Goal: Task Accomplishment & Management: Manage account settings

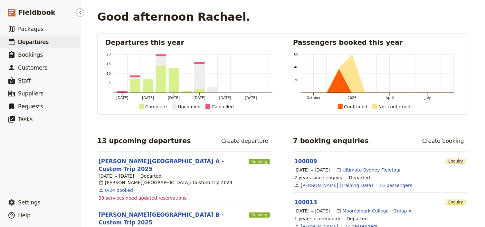
drag, startPoint x: 0, startPoint y: 0, endPoint x: 33, endPoint y: 42, distance: 52.8
click at [33, 42] on span "Departures" at bounding box center [33, 42] width 31 height 6
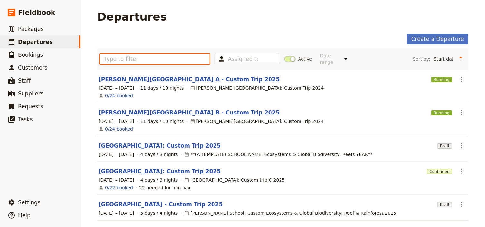
click at [121, 57] on input "text" at bounding box center [155, 58] width 110 height 11
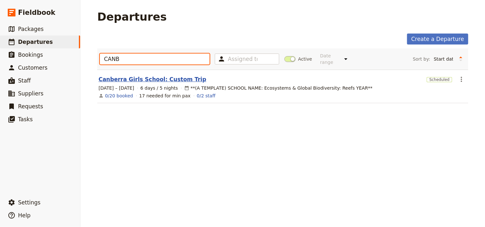
type input "CANB"
click at [174, 75] on link "Canberra Girls School: Custom Trip" at bounding box center [153, 79] width 108 height 8
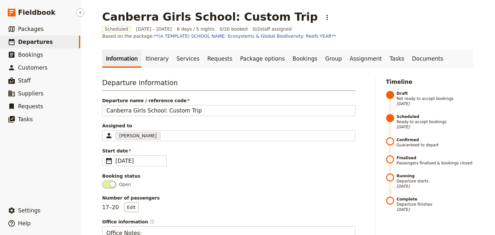
click at [34, 44] on span "Departures" at bounding box center [35, 42] width 35 height 6
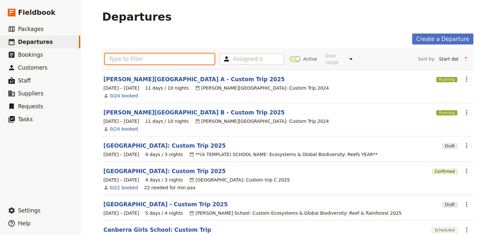
click at [125, 56] on input "text" at bounding box center [160, 58] width 110 height 11
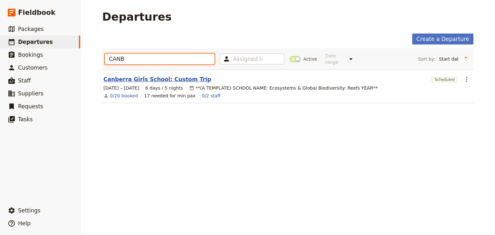
type input "CANB"
click at [172, 75] on link "Canberra Girls School: Custom Trip" at bounding box center [157, 79] width 108 height 8
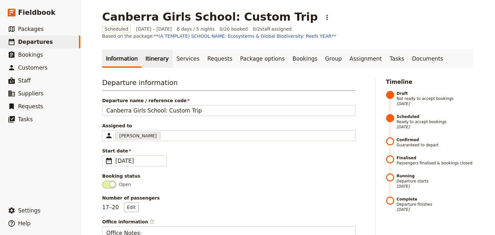
click at [152, 60] on link "Itinerary" at bounding box center [156, 59] width 31 height 18
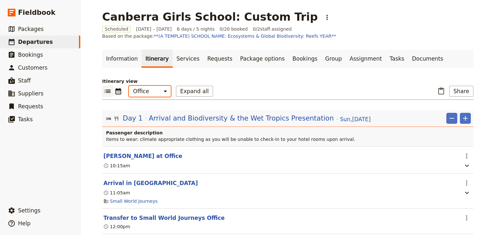
click at [149, 92] on select "Office Guide Passenger Sales" at bounding box center [150, 91] width 42 height 11
click at [129, 86] on select "Office Guide Passenger Sales" at bounding box center [150, 91] width 42 height 11
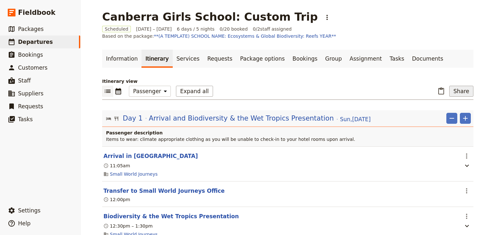
click at [458, 93] on button "Share" at bounding box center [461, 91] width 24 height 11
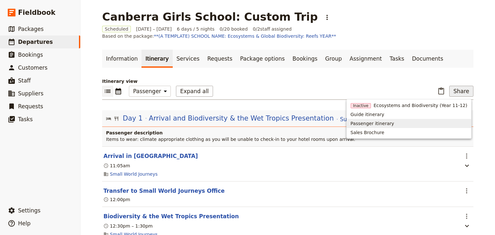
click at [374, 123] on span "Passenger itinerary" at bounding box center [371, 123] width 43 height 6
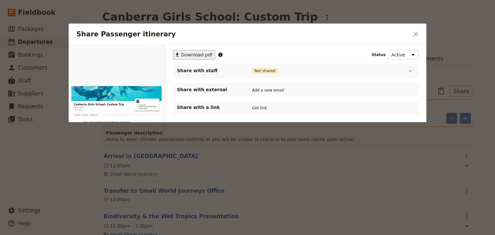
click at [195, 53] on span "Download pdf" at bounding box center [196, 55] width 31 height 6
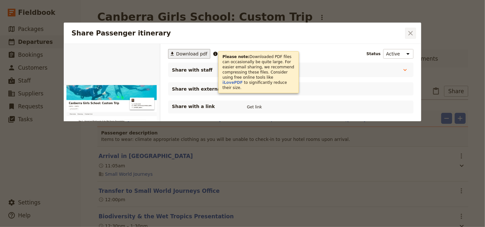
click at [408, 31] on icon "Close dialog" at bounding box center [411, 33] width 8 height 8
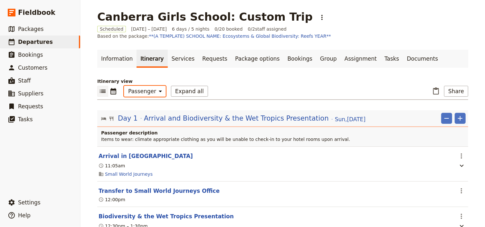
click at [149, 89] on select "Office Guide Passenger Sales" at bounding box center [145, 91] width 42 height 11
select select "STAFF"
click at [124, 86] on select "Office Guide Passenger Sales" at bounding box center [145, 91] width 42 height 11
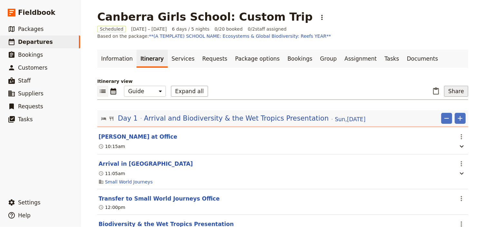
click at [453, 91] on button "Share" at bounding box center [456, 91] width 24 height 11
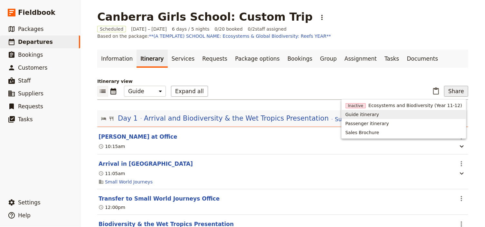
click at [378, 113] on span "Guide itinerary" at bounding box center [363, 114] width 34 height 6
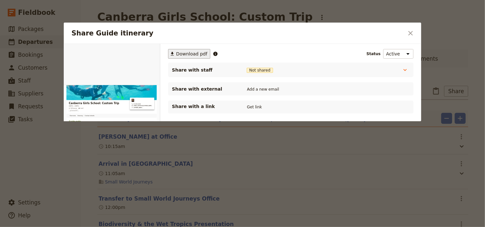
click at [186, 55] on span "Download pdf" at bounding box center [191, 54] width 31 height 6
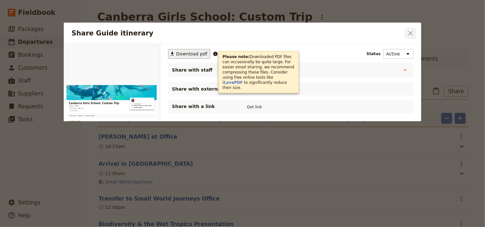
click at [407, 33] on icon "Close dialog" at bounding box center [411, 33] width 8 height 8
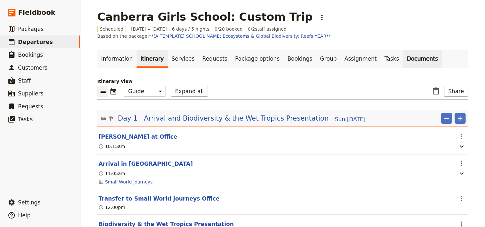
click at [403, 58] on link "Documents" at bounding box center [422, 59] width 39 height 18
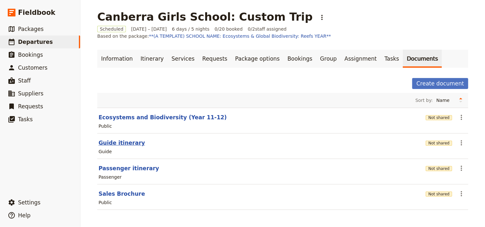
click at [129, 141] on button "Guide itinerary" at bounding box center [122, 143] width 46 height 8
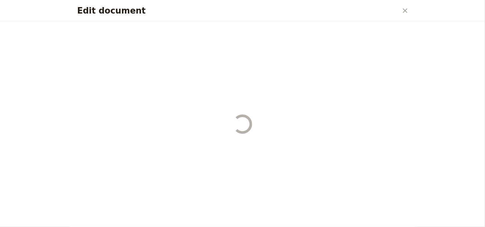
select select "STAFF"
select select "RUN_SHEET"
select select "DEFAULT"
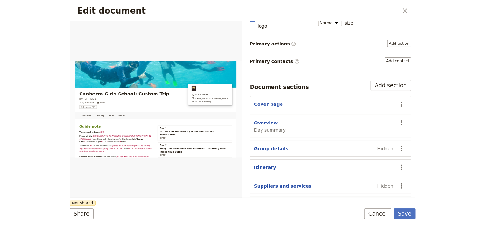
scroll to position [89, 0]
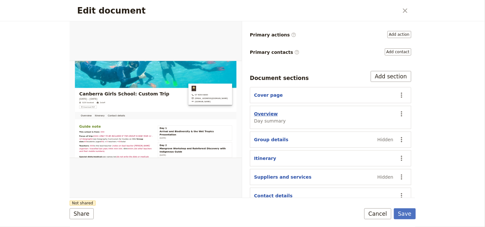
click at [272, 110] on button "Overview" at bounding box center [266, 113] width 24 height 6
select select "DAY_SUMMARY"
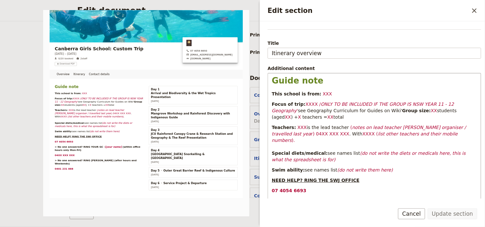
scroll to position [52, 0]
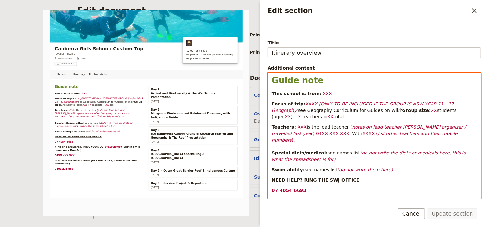
click at [323, 95] on span "XXX" at bounding box center [327, 93] width 9 height 5
drag, startPoint x: 321, startPoint y: 94, endPoint x: 315, endPoint y: 94, distance: 5.8
click at [323, 94] on span "XXX" at bounding box center [327, 93] width 9 height 5
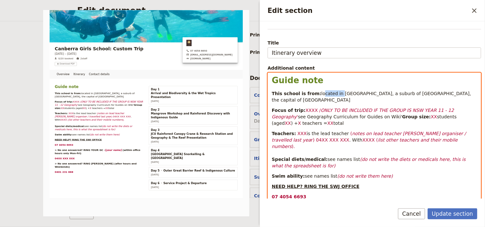
drag, startPoint x: 333, startPoint y: 92, endPoint x: 316, endPoint y: 92, distance: 17.4
click at [316, 92] on span "located in [GEOGRAPHIC_DATA], a suburb of [GEOGRAPHIC_DATA], the capital of [GE…" at bounding box center [372, 97] width 201 height 12
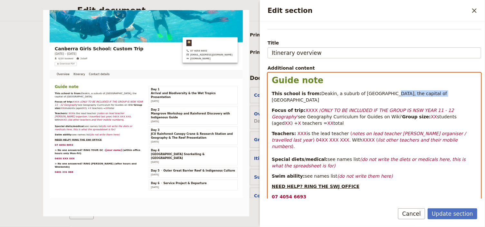
drag, startPoint x: 422, startPoint y: 93, endPoint x: 375, endPoint y: 93, distance: 47.0
click at [375, 93] on p "This school is from: [GEOGRAPHIC_DATA], a suburb of [GEOGRAPHIC_DATA], the capi…" at bounding box center [374, 96] width 205 height 13
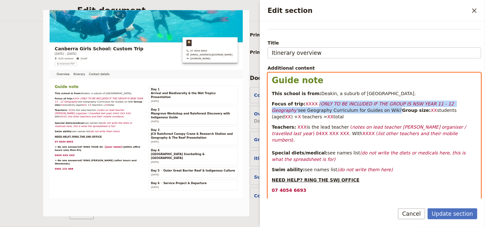
drag, startPoint x: 358, startPoint y: 110, endPoint x: 312, endPoint y: 102, distance: 46.8
click at [312, 102] on p "Focus of trip: XXXX / ONLY TO BE INCLUDED IF THE GROUP IS [GEOGRAPHIC_DATA] YEA…" at bounding box center [374, 109] width 205 height 19
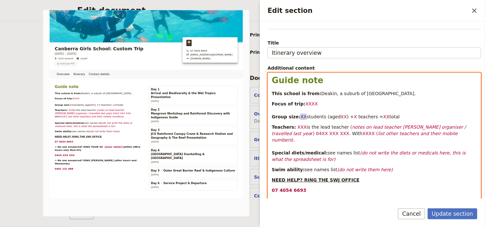
drag, startPoint x: 301, startPoint y: 116, endPoint x: 296, endPoint y: 117, distance: 5.6
click at [296, 117] on p "Focus of trip: XXXX Group size: XX students (aged XX ) + X teachers = XX total" at bounding box center [374, 109] width 205 height 19
drag, startPoint x: 338, startPoint y: 116, endPoint x: 333, endPoint y: 117, distance: 5.5
click at [333, 117] on p "Focus of trip: XXXX Group size: 17 students (aged XX ) + X teachers = XX total" at bounding box center [374, 109] width 205 height 19
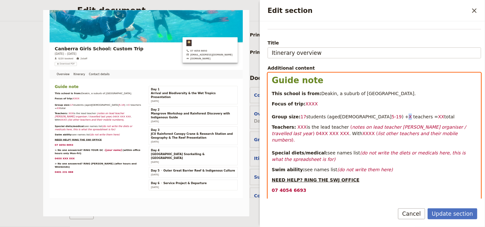
drag, startPoint x: 353, startPoint y: 116, endPoint x: 350, endPoint y: 116, distance: 3.2
click at [350, 116] on p "Focus of trip: XXXX Group size: 17 students (aged[DEMOGRAPHIC_DATA] 5-19 ) + X …" at bounding box center [374, 109] width 205 height 19
drag, startPoint x: 380, startPoint y: 115, endPoint x: 375, endPoint y: 115, distance: 5.5
click at [375, 115] on p "Focus of trip: XXXX Group size: 17 students (aged[DEMOGRAPHIC_DATA] 5-19 ) +3 t…" at bounding box center [374, 109] width 205 height 19
drag, startPoint x: 396, startPoint y: 117, endPoint x: 296, endPoint y: 118, distance: 99.2
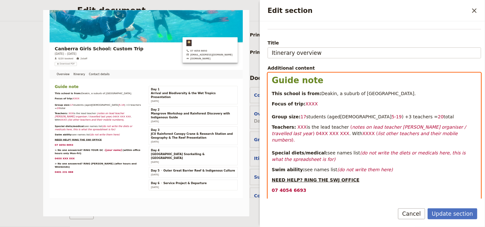
click at [296, 118] on p "Focus of trip: XXXX Group size: 17 students (aged[DEMOGRAPHIC_DATA] 5-19 ) +3 t…" at bounding box center [374, 109] width 205 height 19
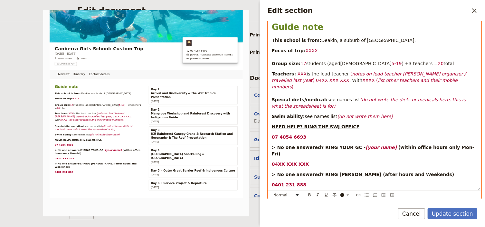
scroll to position [137, 0]
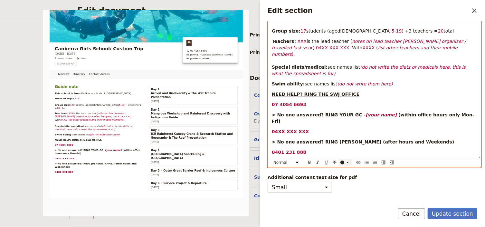
click at [347, 160] on icon "Edit section" at bounding box center [347, 162] width 5 height 5
click at [343, 157] on div "button" at bounding box center [343, 159] width 4 height 4
drag, startPoint x: 334, startPoint y: 90, endPoint x: 334, endPoint y: 86, distance: 3.5
click at [334, 91] on p "NEED HELP? RING THE SWJ OFFICE" at bounding box center [374, 94] width 205 height 6
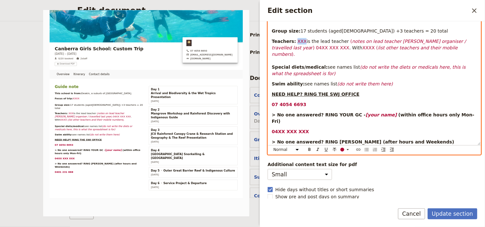
drag, startPoint x: 300, startPoint y: 39, endPoint x: 293, endPoint y: 39, distance: 7.1
click at [298, 39] on span "XXX" at bounding box center [302, 41] width 9 height 5
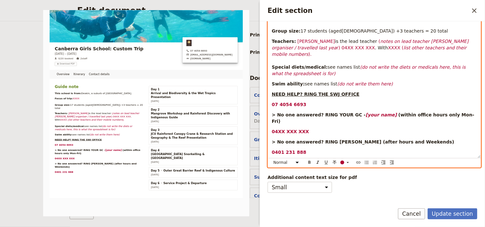
scroll to position [128, 0]
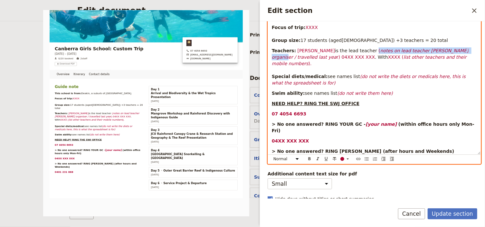
drag, startPoint x: 432, startPoint y: 49, endPoint x: 350, endPoint y: 49, distance: 81.8
click at [350, 49] on p "Teachers: [PERSON_NAME] is the lead teacher ( notes on lead teacher [PERSON_NAM…" at bounding box center [374, 66] width 205 height 39
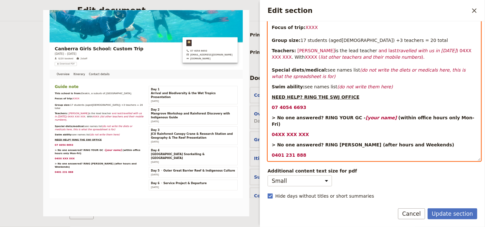
click at [441, 49] on span ") 04XX XXX XXX" at bounding box center [372, 54] width 201 height 12
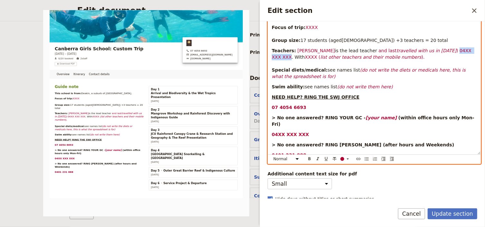
drag, startPoint x: 446, startPoint y: 49, endPoint x: 418, endPoint y: 49, distance: 28.3
click at [418, 49] on p "Teachers: [PERSON_NAME] is the lead teacher and last travelled with us in [DATE…" at bounding box center [374, 63] width 205 height 32
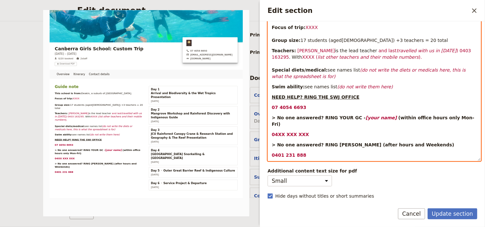
click at [302, 54] on span ". With" at bounding box center [295, 56] width 13 height 5
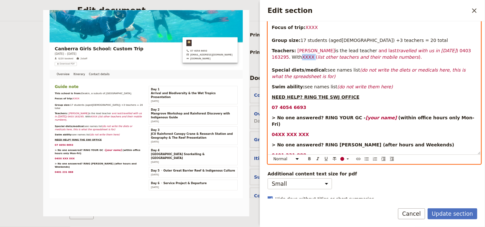
drag, startPoint x: 469, startPoint y: 50, endPoint x: 457, endPoint y: 50, distance: 11.6
click at [457, 50] on p "Teachers: [PERSON_NAME] is the lead teacher and last travelled with us in [DATE…" at bounding box center [374, 63] width 205 height 32
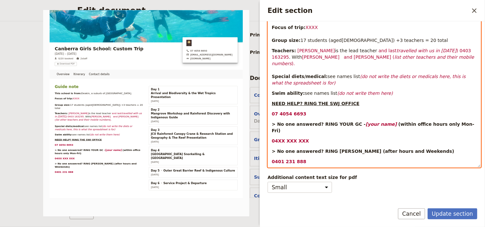
click at [302, 56] on span "[PERSON_NAME] and [PERSON_NAME] (" at bounding box center [348, 56] width 92 height 5
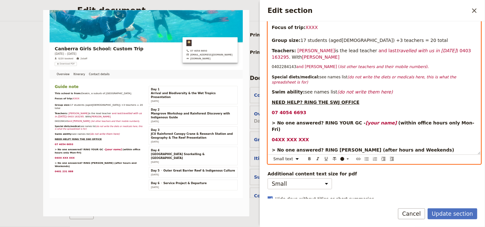
click at [272, 64] on span "0402284143" at bounding box center [284, 66] width 24 height 5
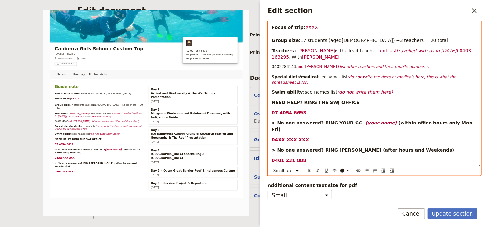
select select "paragraph"
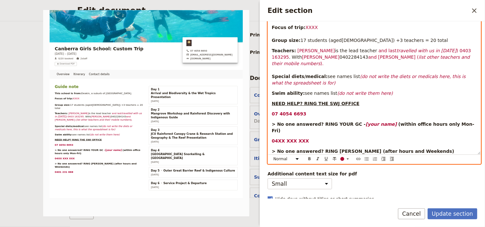
drag, startPoint x: 388, startPoint y: 61, endPoint x: 349, endPoint y: 57, distance: 39.2
click at [349, 57] on p "Teachers: [PERSON_NAME] is the lead teacher and last travelled with us in [DATE…" at bounding box center [374, 66] width 205 height 39
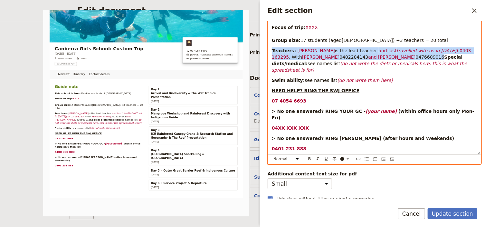
drag, startPoint x: 376, startPoint y: 55, endPoint x: 272, endPoint y: 51, distance: 103.8
click at [272, 51] on p "Teachers: [PERSON_NAME] is the lead teacher and last travelled with us in [DATE…" at bounding box center [374, 60] width 205 height 26
click at [347, 158] on icon "Edit section" at bounding box center [347, 158] width 5 height 5
click at [343, 167] on div "button" at bounding box center [343, 168] width 4 height 4
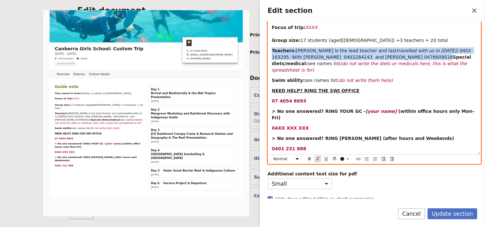
click at [317, 157] on icon "Format italic" at bounding box center [317, 158] width 5 height 5
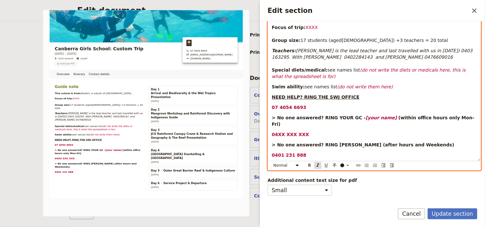
click at [317, 163] on icon "Format italic" at bounding box center [317, 165] width 5 height 5
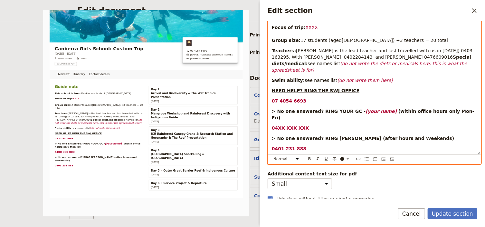
click at [319, 104] on p "07 4054 6693" at bounding box center [374, 101] width 205 height 6
click at [417, 50] on span "[PERSON_NAME] is the lead teacher and last travelled with us in [DATE]) 0403 16…" at bounding box center [373, 54] width 202 height 12
click at [287, 55] on span "[PERSON_NAME] is the lead teacher and last travelled with us in [DATE] - 0403 1…" at bounding box center [374, 54] width 204 height 12
click at [295, 56] on span "[PERSON_NAME] is the lead teacher and last travelled with us in [DATE] - 0403 1…" at bounding box center [374, 54] width 204 height 12
click at [316, 56] on span "[PERSON_NAME] is the lead teacher and last travelled with us in [DATE] - 0403 1…" at bounding box center [374, 54] width 204 height 12
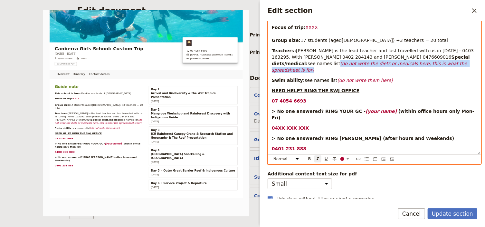
drag, startPoint x: 348, startPoint y: 68, endPoint x: 352, endPoint y: 73, distance: 6.6
click at [352, 73] on p "Teachers: [PERSON_NAME] is the lead teacher and last travelled with us in [DATE…" at bounding box center [374, 60] width 205 height 26
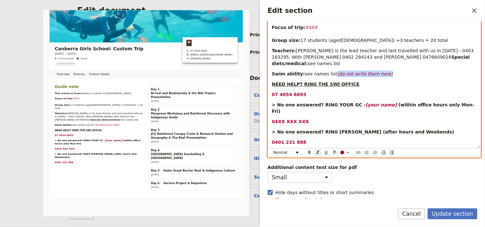
drag, startPoint x: 379, startPoint y: 80, endPoint x: 329, endPoint y: 80, distance: 50.2
click at [329, 77] on p "Swim ability: see names list (do not write them here)" at bounding box center [374, 74] width 205 height 6
drag, startPoint x: 380, startPoint y: 110, endPoint x: 352, endPoint y: 110, distance: 27.7
click at [352, 110] on p "> No one answered? RING YOUR GC - [your name] (within office hours only Mon-Fri)" at bounding box center [374, 107] width 205 height 13
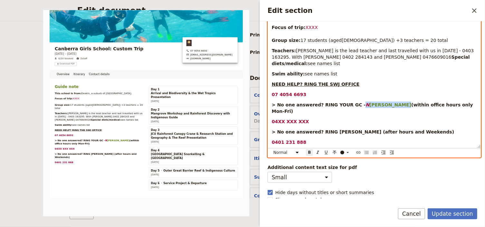
drag, startPoint x: 383, startPoint y: 111, endPoint x: 353, endPoint y: 110, distance: 30.6
click at [353, 110] on p "> No one answered? RING YOUR GC - N [PERSON_NAME] (within office hours only Mon…" at bounding box center [374, 107] width 205 height 13
click at [344, 151] on div "Edit section" at bounding box center [342, 152] width 4 height 4
click at [344, 162] on div "button" at bounding box center [343, 162] width 4 height 4
click at [318, 151] on icon "Format italic" at bounding box center [317, 152] width 5 height 5
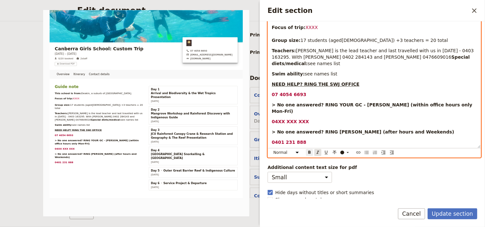
click at [318, 151] on icon "Format italic" at bounding box center [317, 152] width 5 height 5
click at [399, 116] on div "Guide note This school is from: [GEOGRAPHIC_DATA], a suburb of [GEOGRAPHIC_DATA…" at bounding box center [374, 71] width 213 height 151
drag, startPoint x: 305, startPoint y: 121, endPoint x: 278, endPoint y: 121, distance: 27.1
click at [278, 121] on p "04XX XXX XXX" at bounding box center [374, 121] width 205 height 6
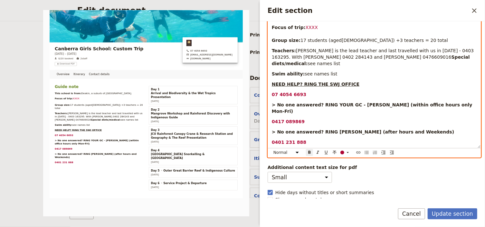
click at [332, 121] on p "0417 089869" at bounding box center [374, 121] width 205 height 6
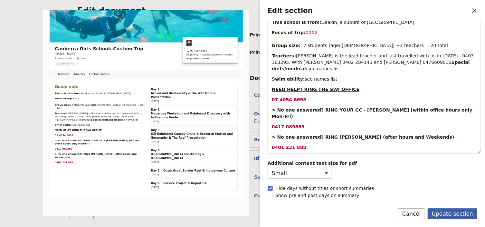
scroll to position [121, 0]
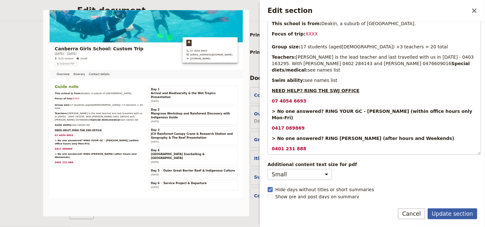
click at [447, 213] on button "Update section" at bounding box center [453, 213] width 50 height 11
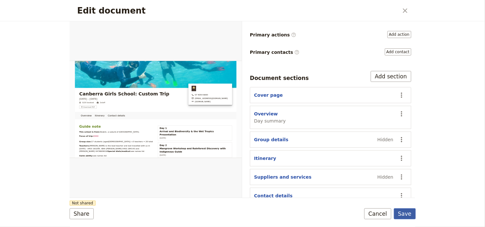
click at [406, 216] on button "Save" at bounding box center [405, 213] width 22 height 11
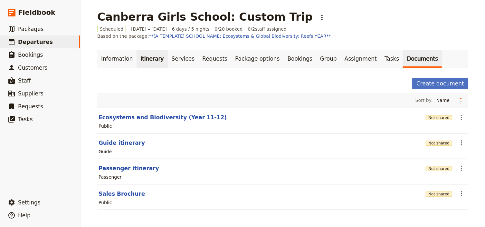
click at [144, 60] on link "Itinerary" at bounding box center [152, 59] width 31 height 18
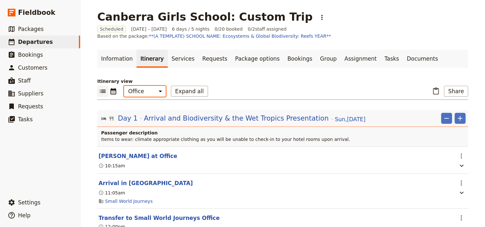
click at [146, 90] on select "Office Guide Passenger Sales" at bounding box center [145, 91] width 42 height 11
select select "STAFF"
click at [124, 86] on select "Office Guide Passenger Sales" at bounding box center [145, 91] width 42 height 11
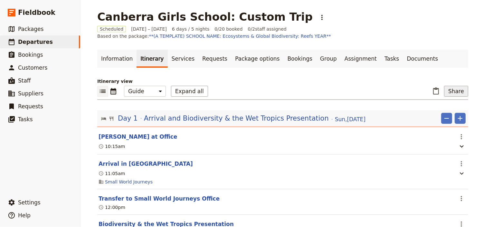
click at [455, 92] on button "Share" at bounding box center [456, 91] width 24 height 11
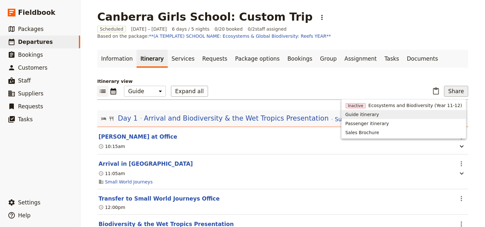
click at [373, 118] on button "Guide itinerary" at bounding box center [404, 114] width 124 height 9
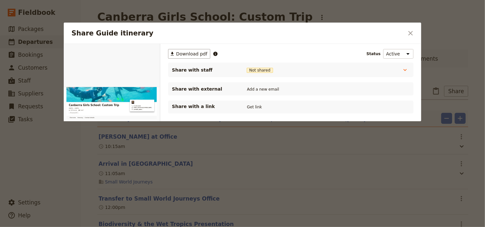
click at [185, 48] on div "​ Download pdf Status Active Inactive Share with staff Not shared Tour Leader N…" at bounding box center [290, 112] width 261 height 137
click at [191, 54] on span "Download pdf" at bounding box center [191, 54] width 31 height 6
click at [408, 33] on icon "Close dialog" at bounding box center [411, 33] width 8 height 8
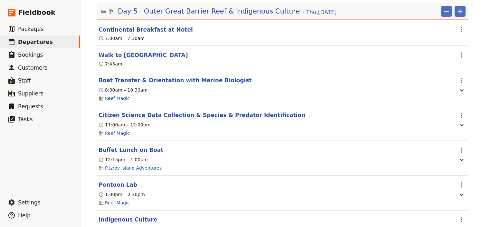
scroll to position [1778, 0]
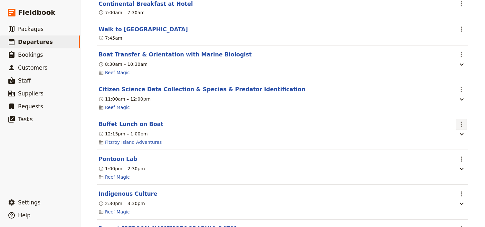
click at [458, 128] on icon "Actions" at bounding box center [462, 124] width 8 height 8
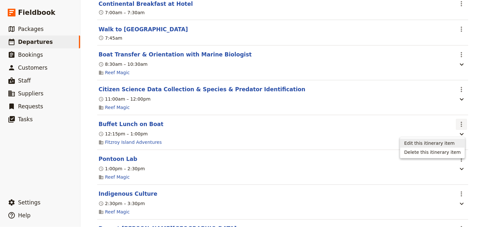
click at [453, 142] on span "Edit this itinerary item" at bounding box center [429, 143] width 51 height 6
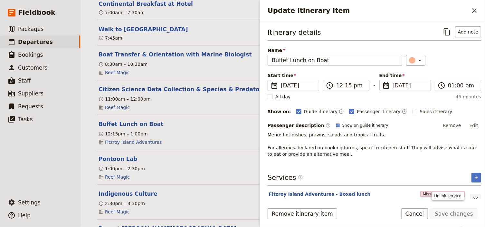
click at [472, 196] on icon "Unlink service" at bounding box center [476, 199] width 8 height 8
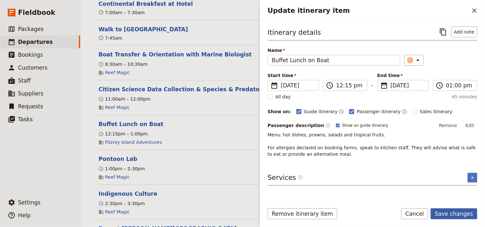
click at [451, 215] on button "Save changes" at bounding box center [454, 213] width 47 height 11
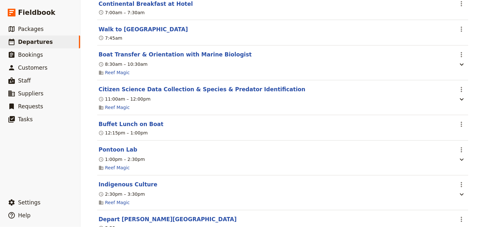
drag, startPoint x: 461, startPoint y: 129, endPoint x: 460, endPoint y: 136, distance: 7.8
click at [460, 128] on icon "Actions" at bounding box center [462, 124] width 8 height 8
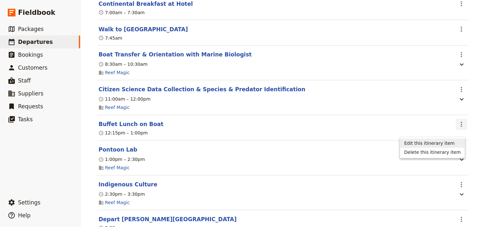
click at [451, 143] on span "Edit this itinerary item" at bounding box center [429, 143] width 51 height 6
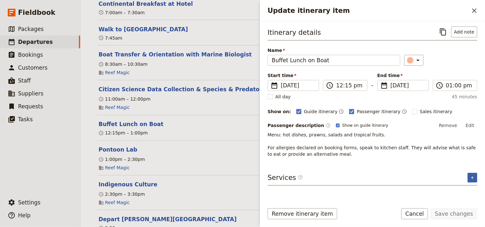
click at [472, 175] on icon "Add service inclusion" at bounding box center [472, 177] width 5 height 5
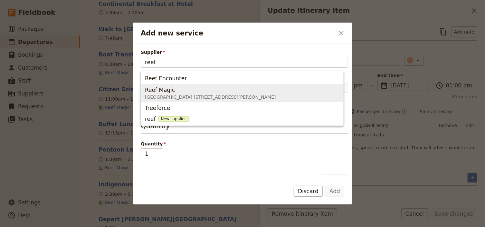
click at [166, 94] on span "[GEOGRAPHIC_DATA] [STREET_ADDRESS][PERSON_NAME]" at bounding box center [210, 97] width 131 height 6
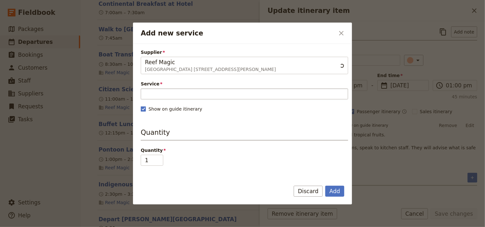
type input "Reef Magic"
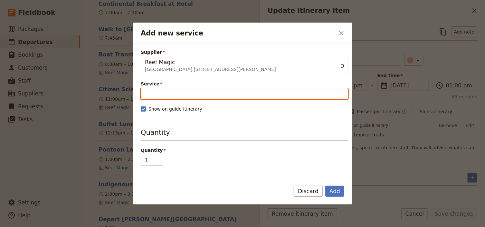
click at [163, 89] on input "Service" at bounding box center [244, 93] width 207 height 11
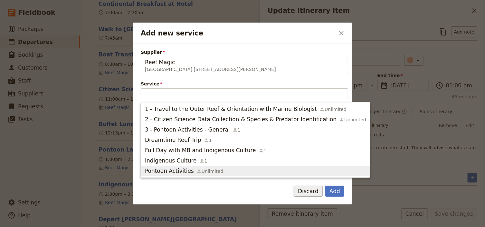
click at [306, 194] on button "Discard" at bounding box center [308, 191] width 29 height 11
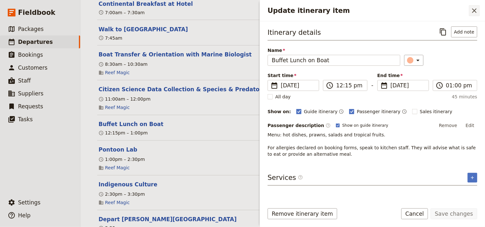
click at [473, 11] on icon "Close drawer" at bounding box center [475, 11] width 8 height 8
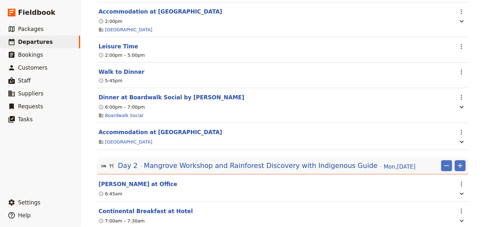
scroll to position [0, 0]
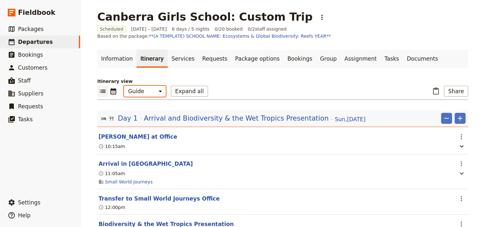
click at [148, 91] on select "Office Guide Passenger Sales" at bounding box center [145, 91] width 42 height 11
select select "ALL"
click at [124, 86] on select "Office Guide Passenger Sales" at bounding box center [145, 91] width 42 height 11
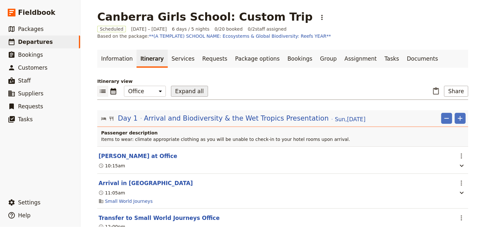
click at [179, 93] on button "Expand all" at bounding box center [189, 91] width 37 height 11
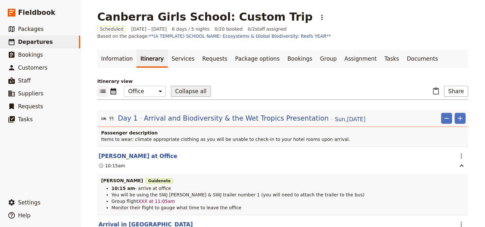
click at [180, 92] on button "Collapse all" at bounding box center [191, 91] width 40 height 11
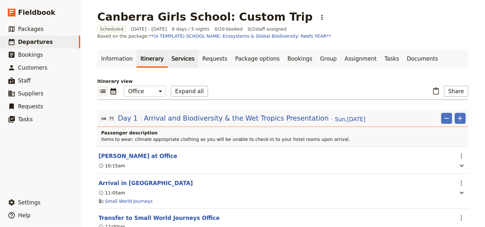
click at [172, 60] on link "Services" at bounding box center [183, 59] width 31 height 18
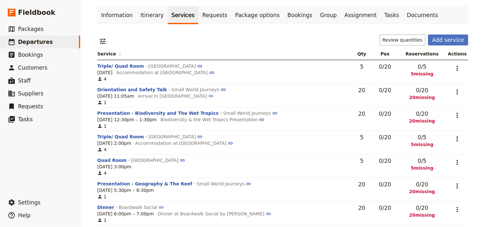
scroll to position [52, 0]
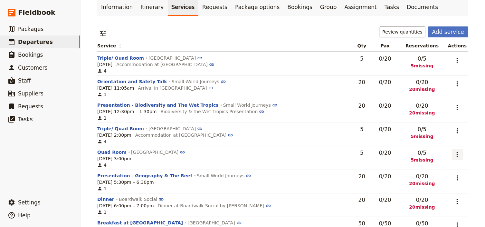
click at [455, 157] on icon "Actions" at bounding box center [457, 154] width 8 height 8
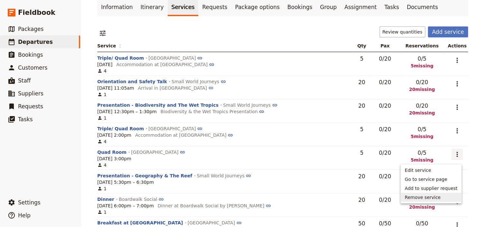
click at [425, 200] on span "Remove service" at bounding box center [423, 197] width 36 height 6
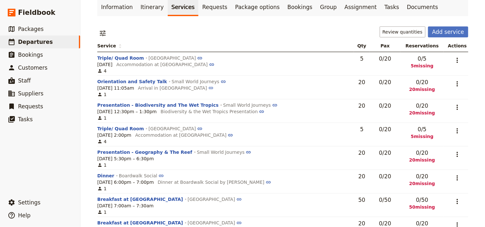
scroll to position [77, 0]
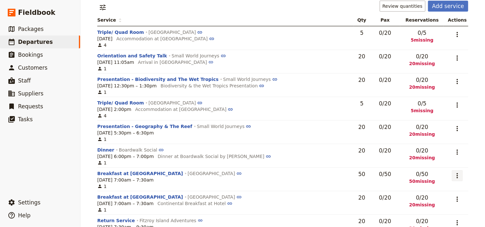
click at [457, 176] on icon "Actions" at bounding box center [457, 176] width 8 height 8
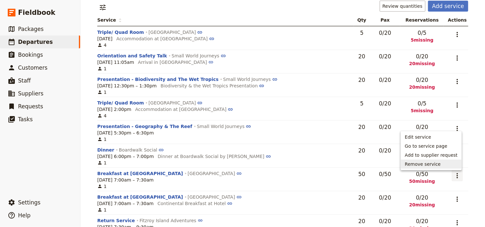
click at [428, 166] on span "Remove service" at bounding box center [423, 164] width 36 height 6
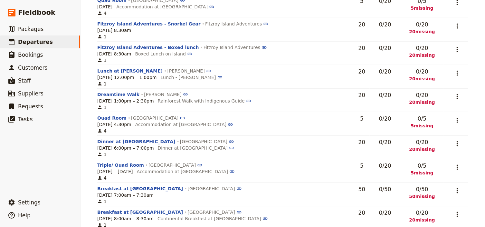
scroll to position [309, 0]
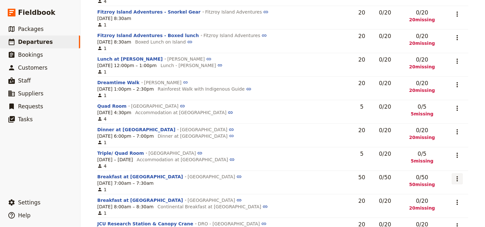
click at [458, 183] on icon "Actions" at bounding box center [457, 179] width 8 height 8
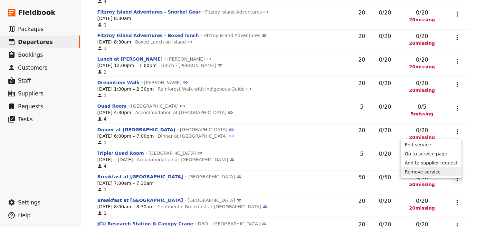
drag, startPoint x: 426, startPoint y: 174, endPoint x: 384, endPoint y: 175, distance: 42.5
click at [426, 175] on button "Remove service" at bounding box center [431, 171] width 61 height 9
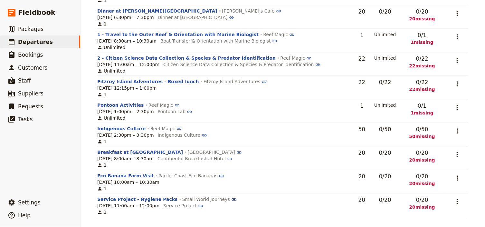
scroll to position [846, 0]
click at [456, 176] on icon "Actions" at bounding box center [457, 178] width 8 height 8
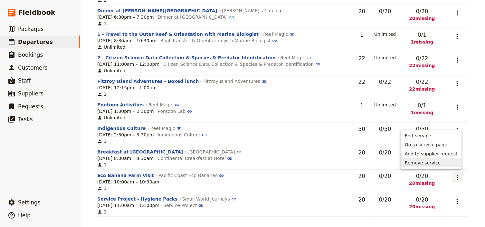
click at [423, 165] on span "Remove service" at bounding box center [423, 162] width 36 height 6
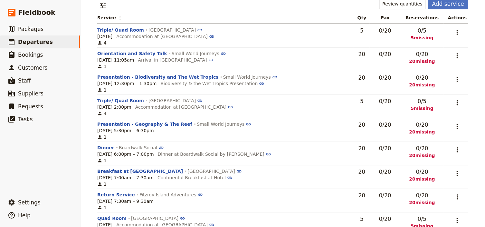
scroll to position [0, 0]
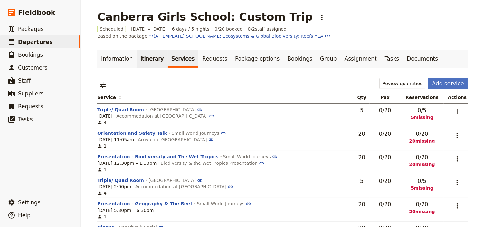
click at [137, 58] on link "Itinerary" at bounding box center [152, 59] width 31 height 18
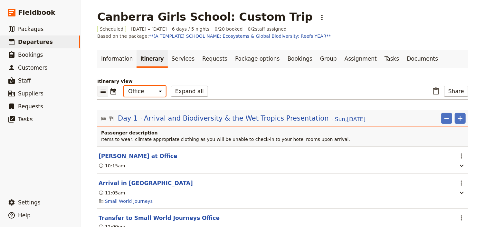
click at [149, 93] on select "Office Guide Passenger Sales" at bounding box center [145, 91] width 42 height 11
select select "STAFF"
click at [124, 86] on select "Office Guide Passenger Sales" at bounding box center [145, 91] width 42 height 11
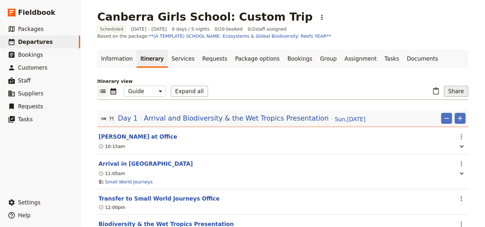
click at [457, 90] on button "Share" at bounding box center [456, 91] width 24 height 11
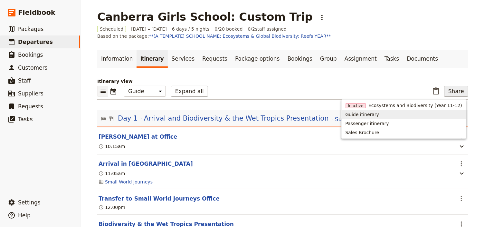
click at [379, 116] on span "Guide itinerary" at bounding box center [363, 114] width 34 height 6
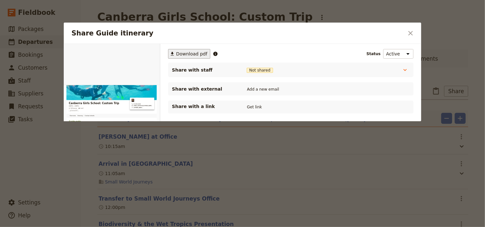
click at [181, 53] on span "Download pdf" at bounding box center [191, 54] width 31 height 6
